Goal: Task Accomplishment & Management: Manage account settings

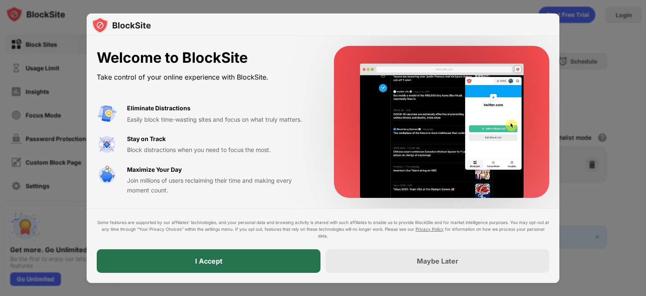
click at [239, 264] on div "I Accept" at bounding box center [209, 261] width 224 height 24
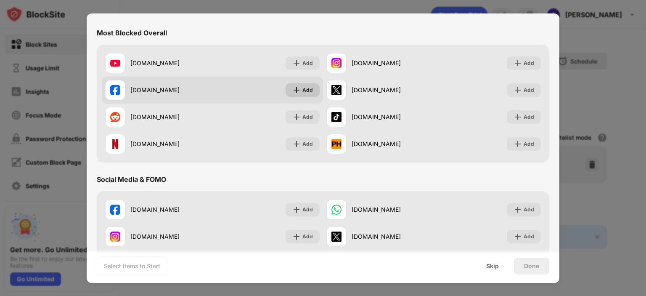
scroll to position [82, 0]
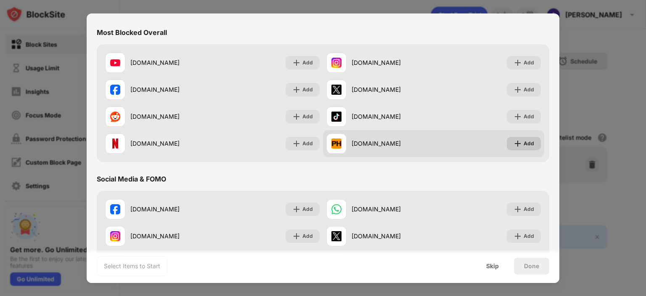
click at [519, 137] on div "Add" at bounding box center [524, 143] width 34 height 13
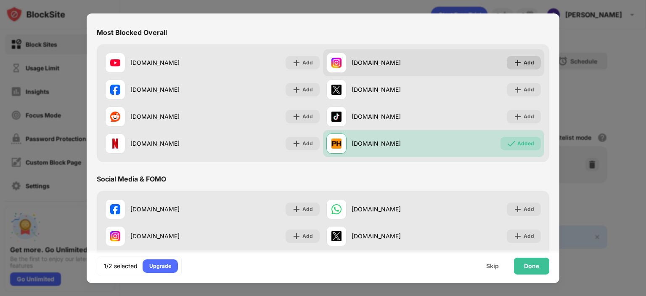
click at [525, 64] on div "Add" at bounding box center [529, 62] width 11 height 8
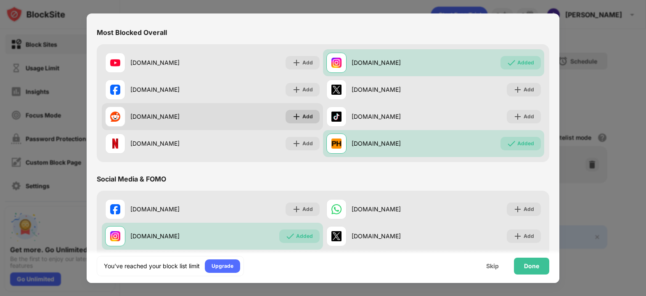
click at [306, 119] on div "Add" at bounding box center [308, 116] width 11 height 8
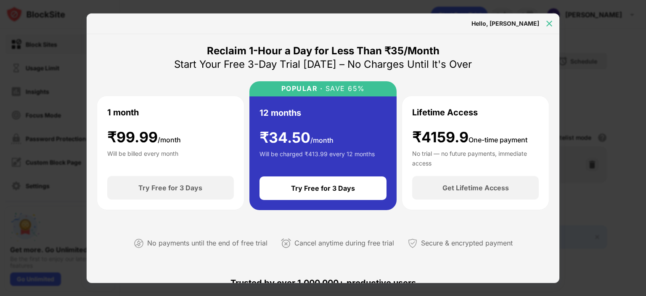
click at [550, 21] on img at bounding box center [549, 23] width 8 height 8
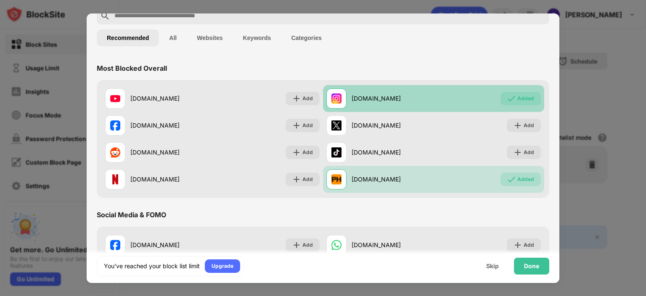
scroll to position [41, 0]
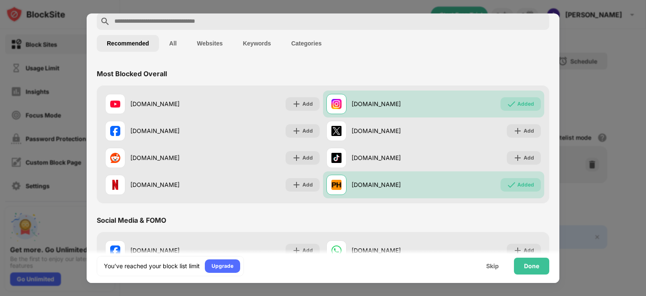
click at [282, 21] on input "text" at bounding box center [330, 21] width 433 height 10
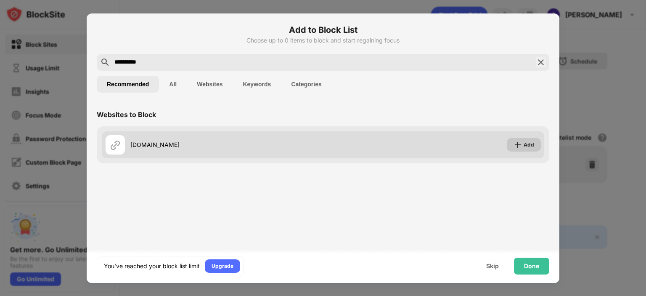
type input "**********"
click at [517, 142] on img at bounding box center [518, 145] width 8 height 8
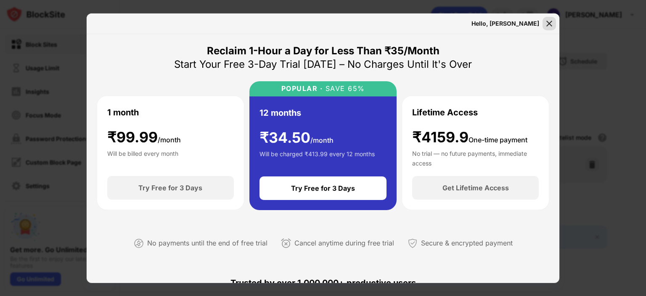
click at [551, 24] on img at bounding box center [549, 23] width 8 height 8
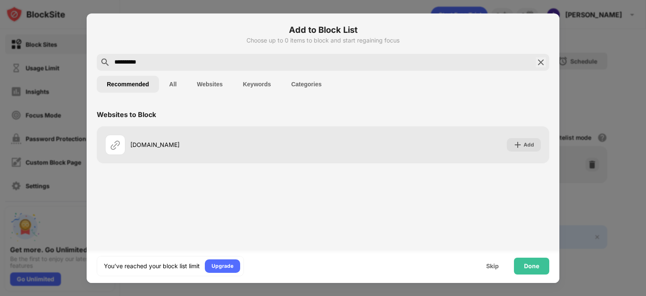
click at [545, 58] on img at bounding box center [541, 62] width 10 height 10
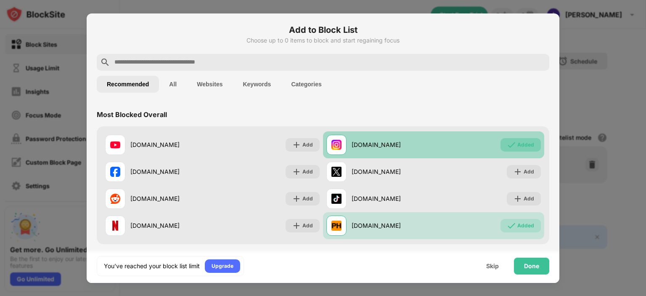
click at [518, 146] on div "Added" at bounding box center [526, 145] width 17 height 8
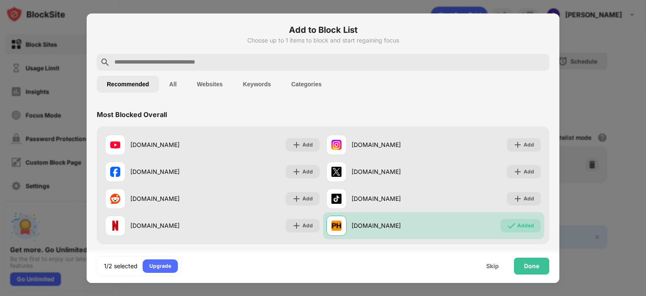
click at [274, 60] on input "text" at bounding box center [330, 62] width 433 height 10
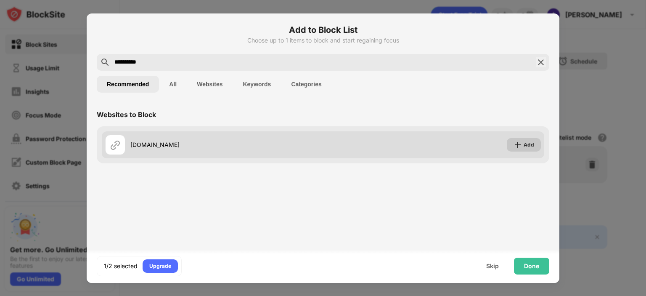
type input "**********"
click at [530, 147] on div "Add" at bounding box center [529, 145] width 11 height 8
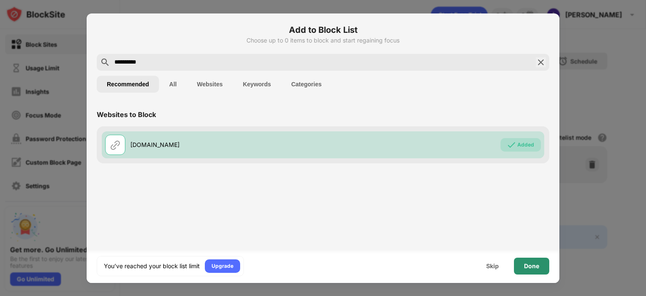
click at [518, 266] on div "Done" at bounding box center [531, 266] width 35 height 17
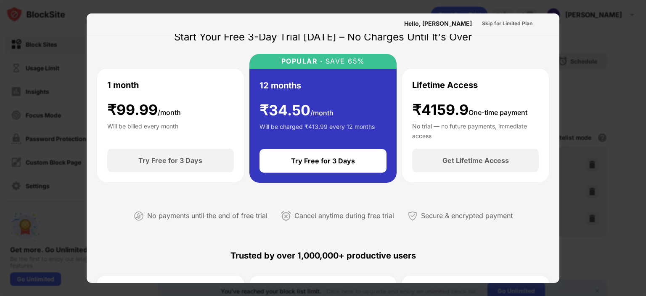
scroll to position [69, 0]
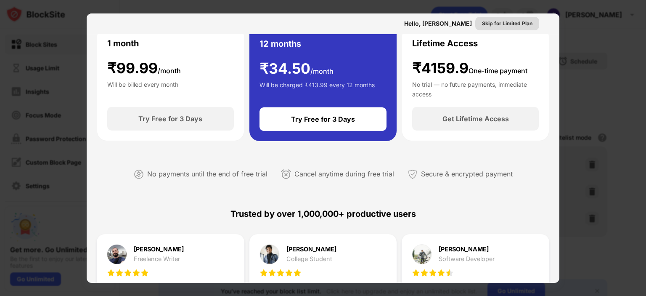
click at [500, 23] on div "Skip for Limited Plan" at bounding box center [507, 23] width 50 height 8
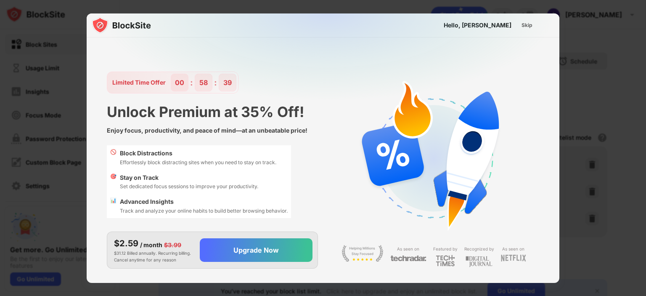
scroll to position [0, 0]
click at [529, 23] on div "Skip" at bounding box center [527, 25] width 11 height 8
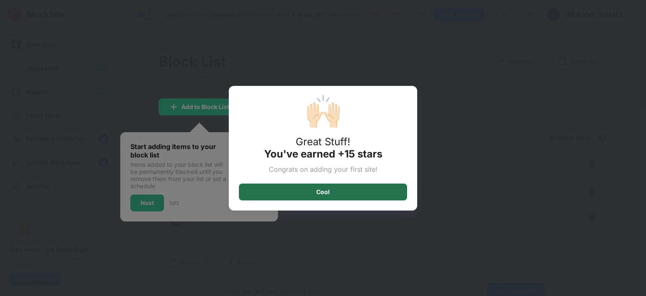
click at [355, 191] on div "Cool" at bounding box center [323, 191] width 168 height 17
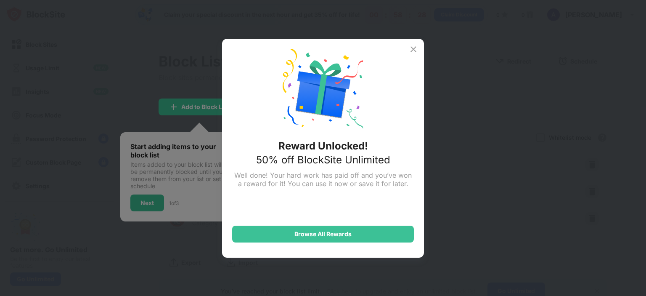
click at [412, 48] on img at bounding box center [414, 49] width 10 height 10
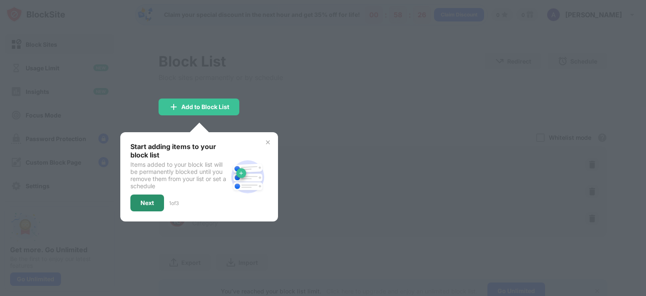
click at [151, 201] on div "Next" at bounding box center [147, 202] width 13 height 7
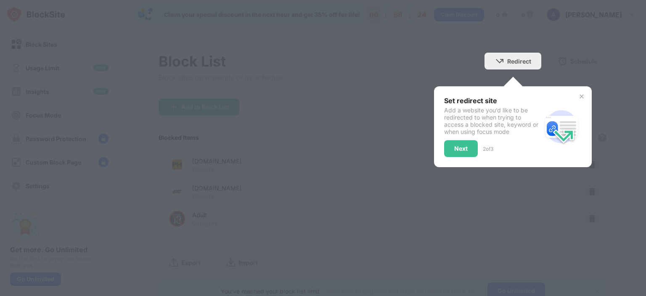
click at [451, 138] on div "Set redirect site Add a website you’d like to be redirected to when trying to a…" at bounding box center [492, 126] width 97 height 61
click at [454, 146] on div "Next" at bounding box center [460, 148] width 13 height 7
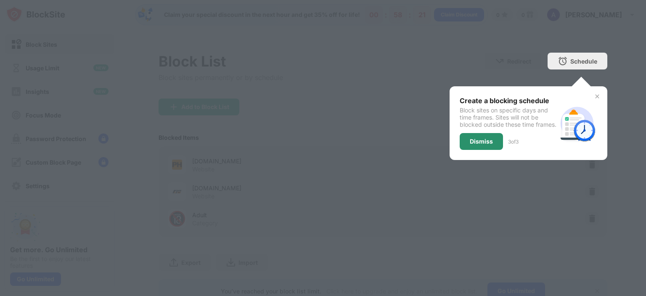
click at [486, 146] on div "Dismiss" at bounding box center [481, 141] width 43 height 17
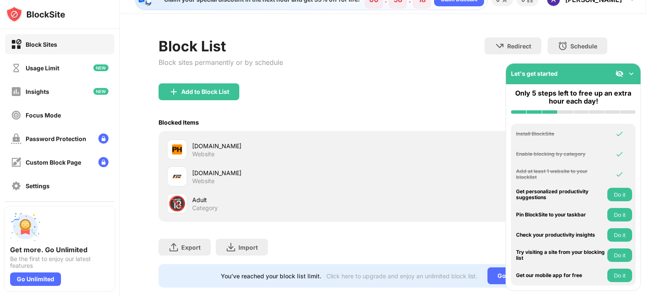
scroll to position [36, 0]
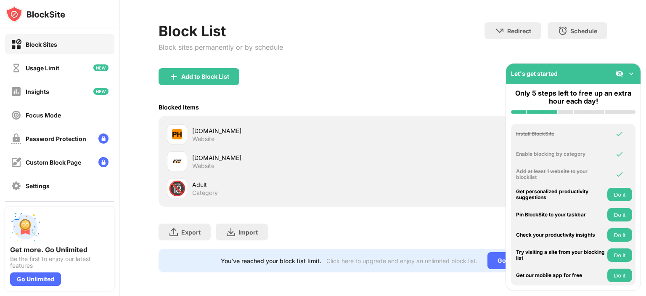
click at [436, 57] on div "Block List Block sites permanently or by schedule Redirect Choose a site to be …" at bounding box center [383, 45] width 449 height 46
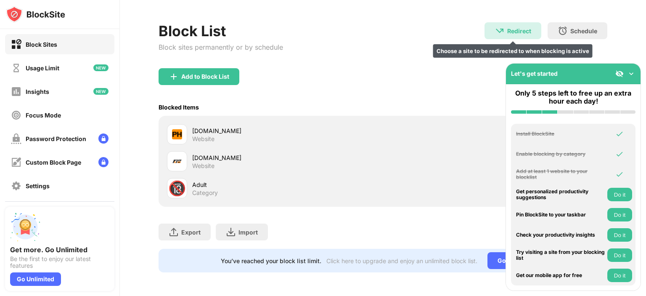
click at [497, 26] on img at bounding box center [500, 31] width 10 height 10
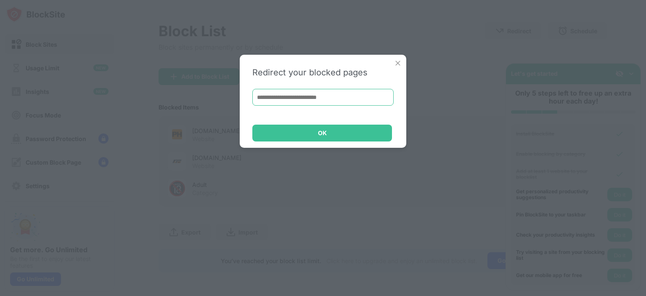
click at [370, 92] on input at bounding box center [322, 97] width 141 height 17
click at [355, 96] on input at bounding box center [322, 97] width 141 height 17
click at [359, 100] on input at bounding box center [322, 97] width 141 height 17
click at [397, 62] on img at bounding box center [398, 63] width 8 height 8
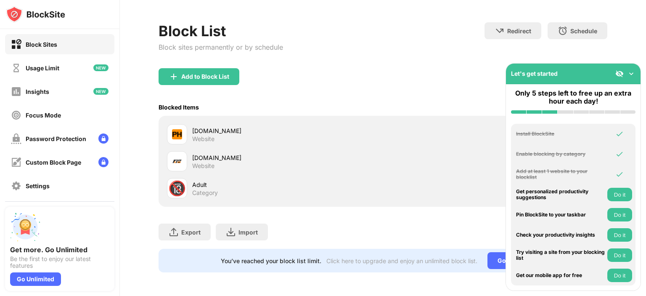
click at [353, 235] on div "Export Export Files (for websites items only) Import Import Files (for websites…" at bounding box center [383, 228] width 449 height 42
click at [620, 194] on button "Do it" at bounding box center [620, 194] width 25 height 13
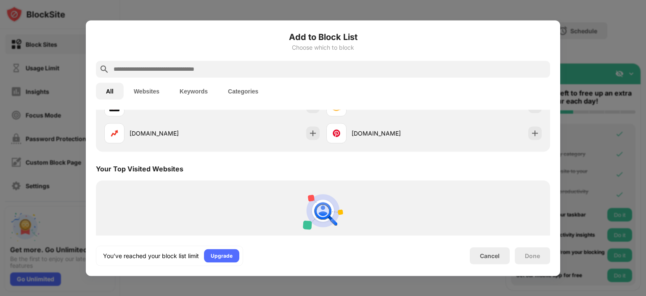
scroll to position [293, 0]
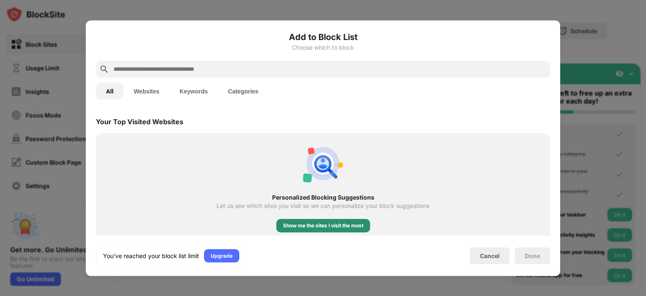
click at [342, 227] on div "Show me the sites I visit the most" at bounding box center [323, 225] width 80 height 8
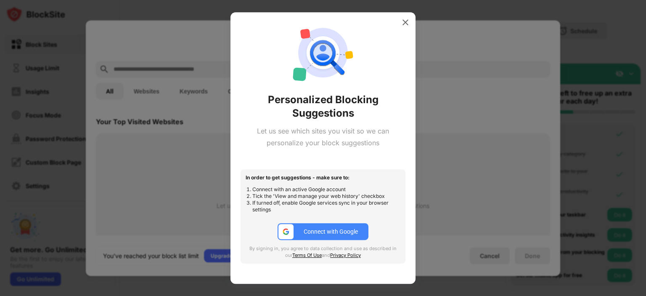
click at [327, 229] on div "Connect with Google" at bounding box center [331, 231] width 54 height 7
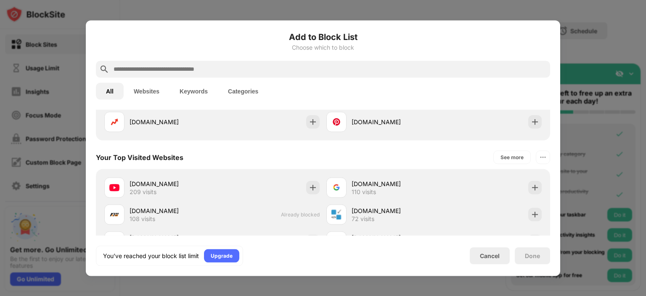
scroll to position [259, 0]
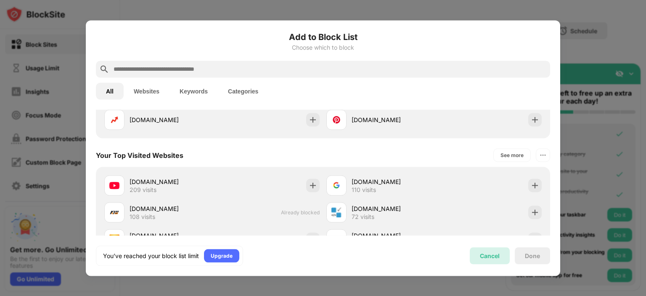
click at [493, 251] on div "Cancel" at bounding box center [490, 255] width 40 height 17
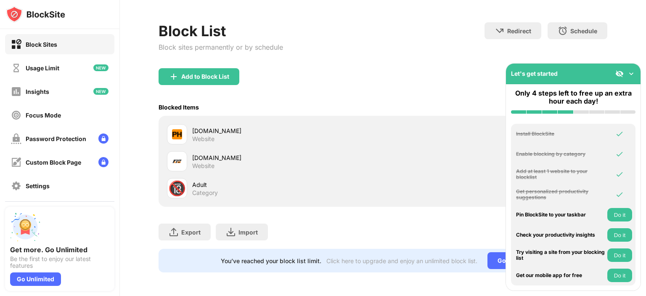
click at [611, 213] on button "Do it" at bounding box center [620, 214] width 25 height 13
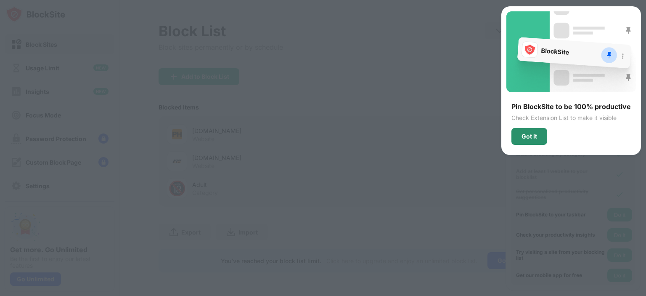
click at [529, 133] on div "Got It" at bounding box center [530, 136] width 16 height 7
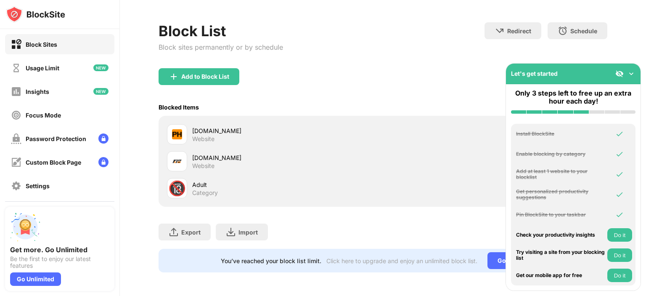
click at [626, 231] on button "Do it" at bounding box center [620, 234] width 25 height 13
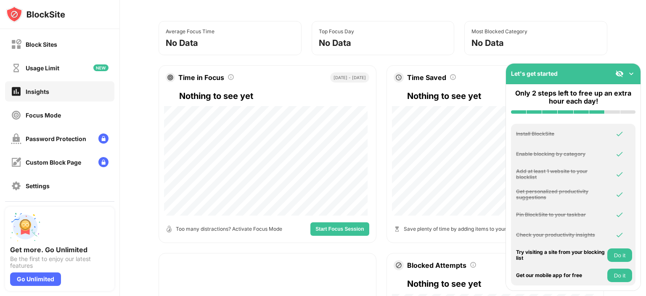
scroll to position [98, 0]
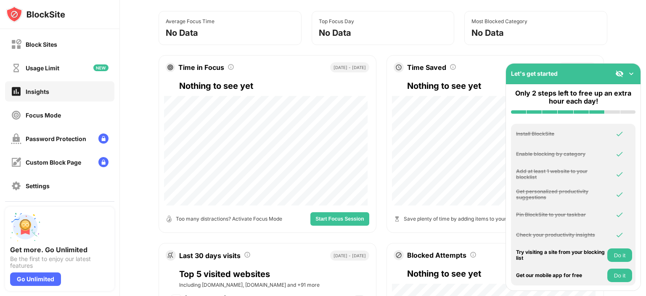
click at [619, 254] on button "Do it" at bounding box center [620, 254] width 25 height 13
click at [623, 271] on button "Do it" at bounding box center [620, 274] width 25 height 13
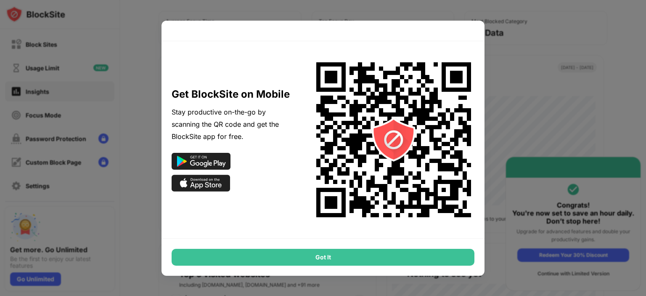
click at [425, 251] on div "Got It" at bounding box center [323, 257] width 303 height 17
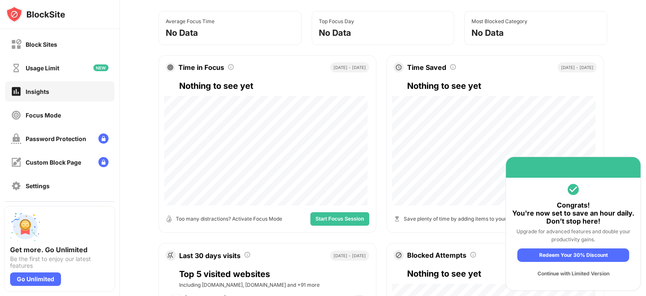
click at [577, 276] on div "Continue with Limited Version" at bounding box center [574, 273] width 112 height 13
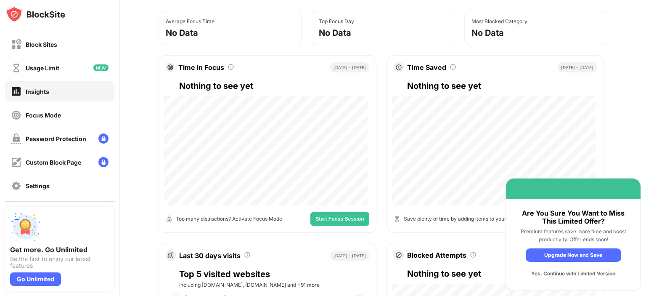
click at [574, 270] on div "Yes, Continue with Limited Version" at bounding box center [574, 273] width 96 height 13
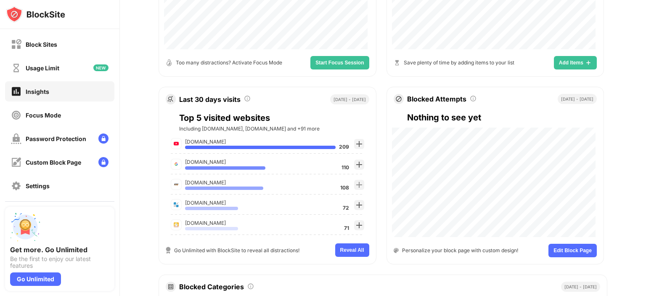
scroll to position [264, 0]
